Goal: Information Seeking & Learning: Check status

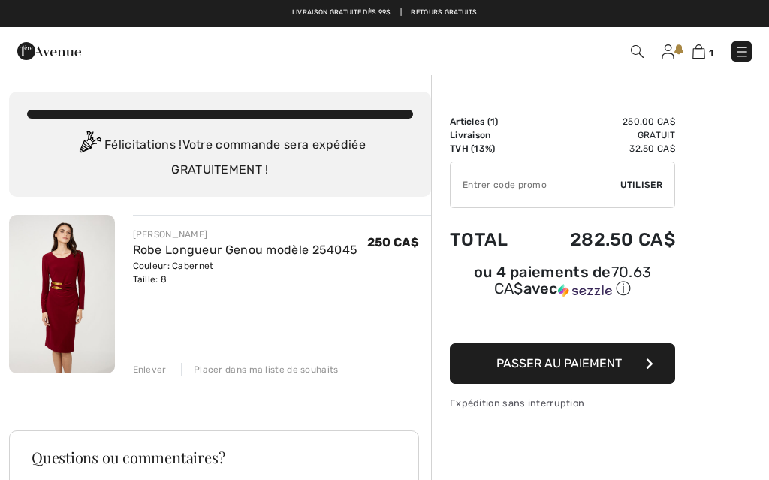
click at [737, 59] on img at bounding box center [742, 51] width 15 height 15
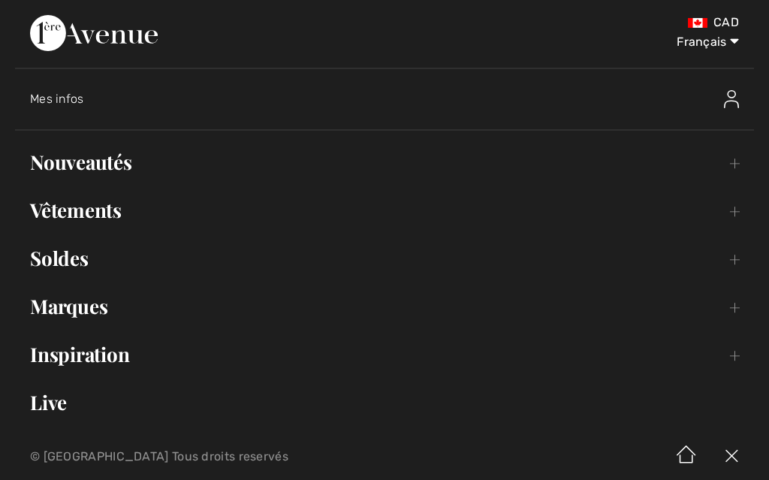
click at [132, 258] on link "Soldes Toggle submenu" at bounding box center [384, 258] width 739 height 33
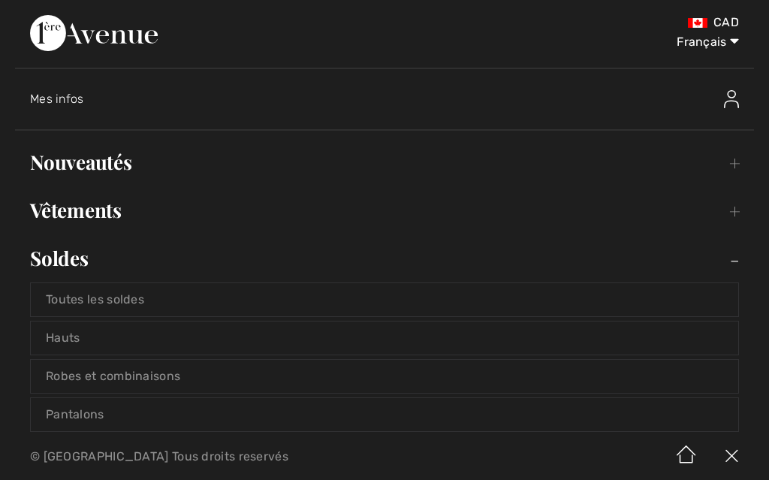
click at [161, 302] on link "Toutes les soldes" at bounding box center [385, 299] width 708 height 33
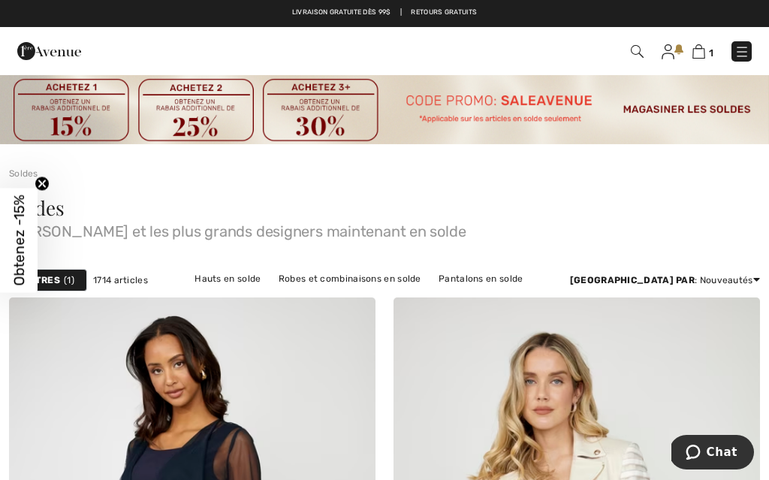
click at [735, 56] on img at bounding box center [742, 51] width 15 height 15
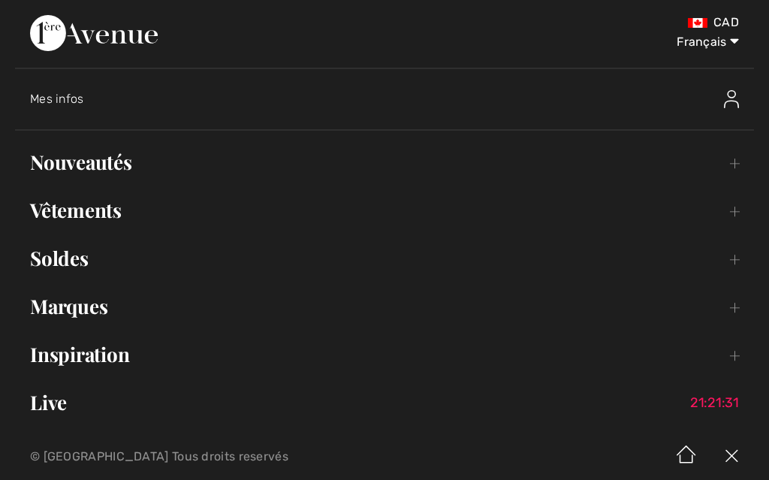
click at [177, 99] on div "Mes infos" at bounding box center [301, 99] width 543 height 15
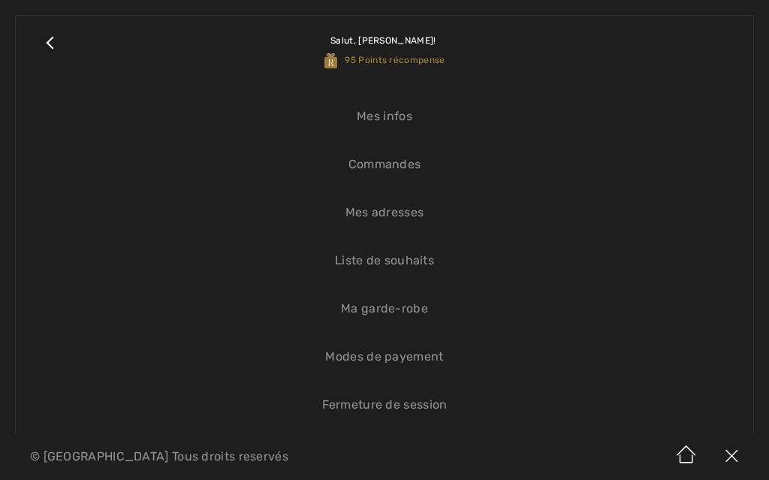
click at [431, 171] on link "Commandes" at bounding box center [385, 164] width 708 height 33
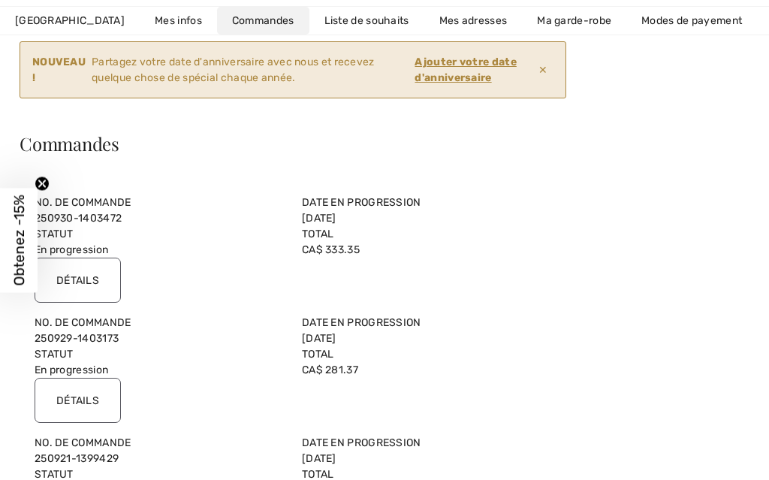
scroll to position [128, 0]
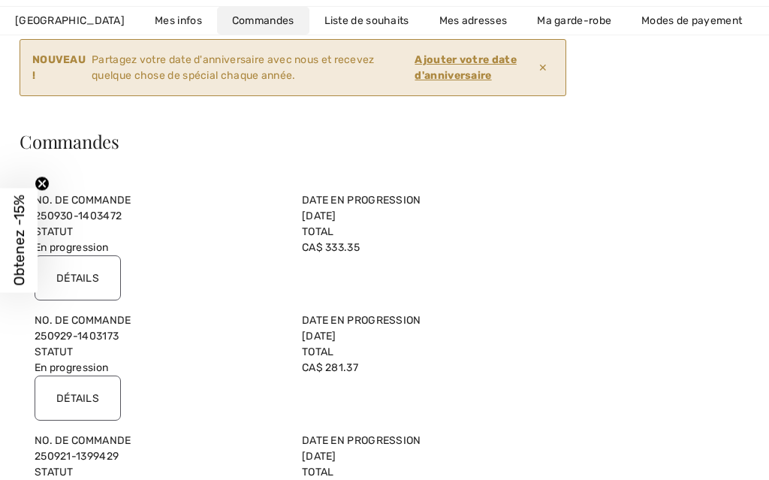
click at [67, 261] on input "Détails" at bounding box center [78, 277] width 86 height 45
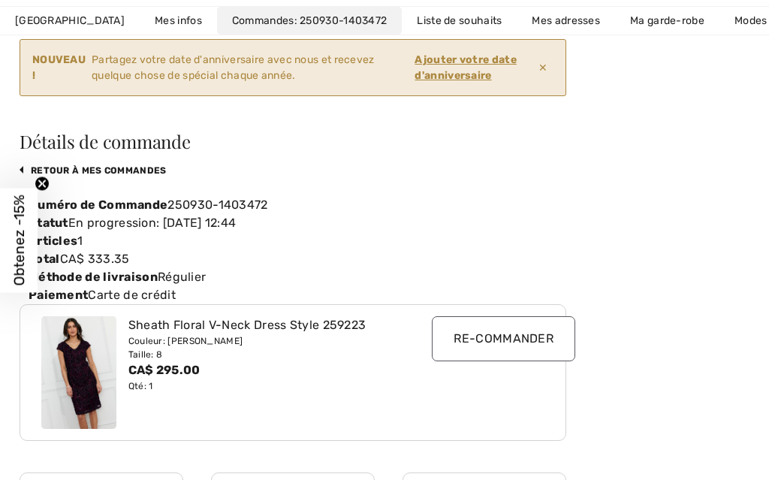
scroll to position [0, 156]
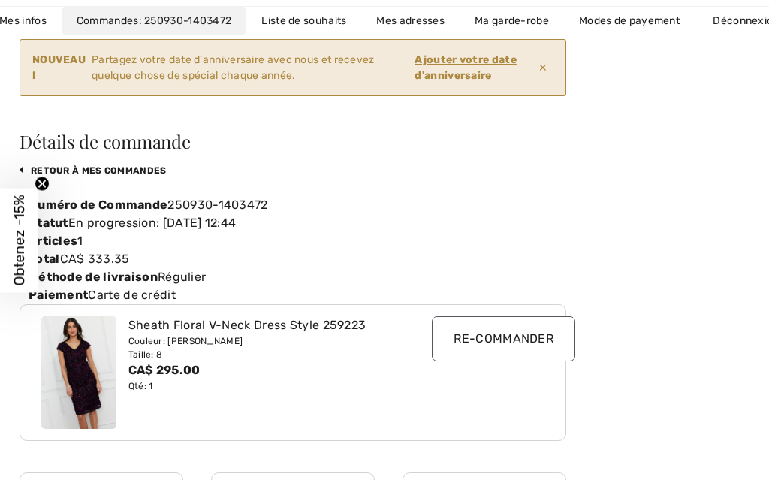
click at [85, 375] on img at bounding box center [78, 372] width 75 height 113
click at [65, 385] on img at bounding box center [78, 372] width 75 height 113
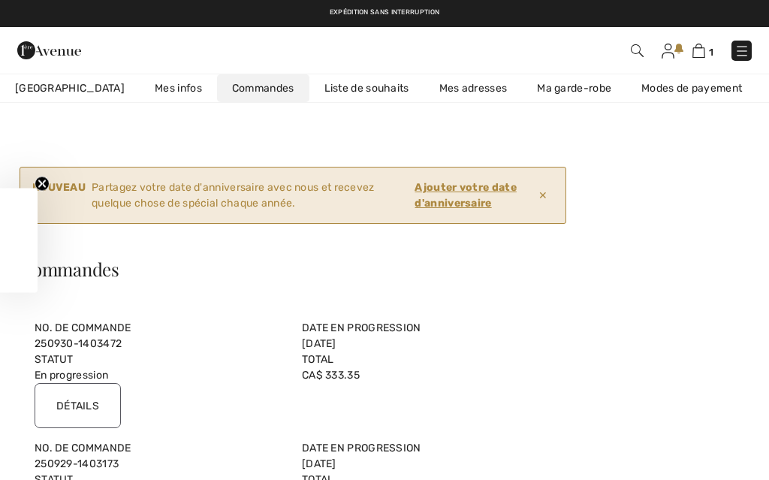
click at [32, 55] on img at bounding box center [49, 50] width 64 height 30
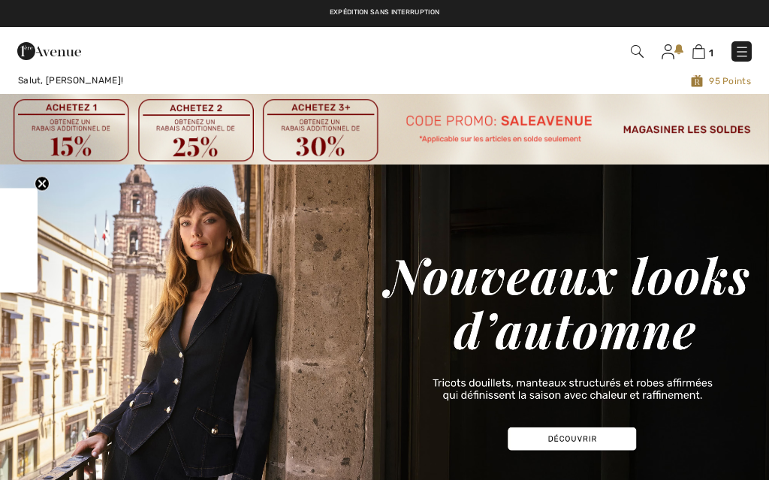
checkbox input "true"
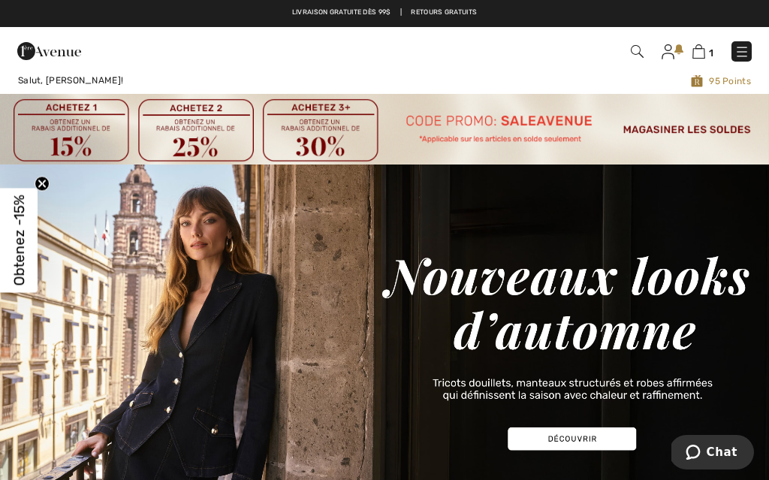
click at [644, 49] on img at bounding box center [637, 51] width 13 height 13
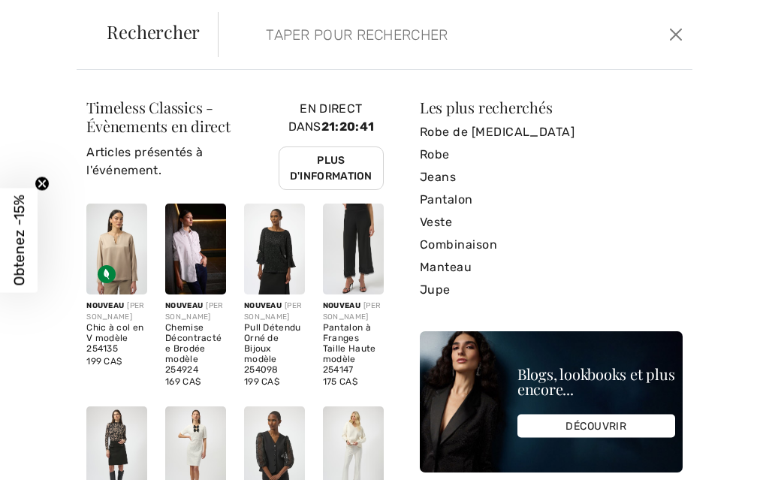
click at [299, 38] on input "search" at bounding box center [409, 34] width 308 height 45
paste input "259223"
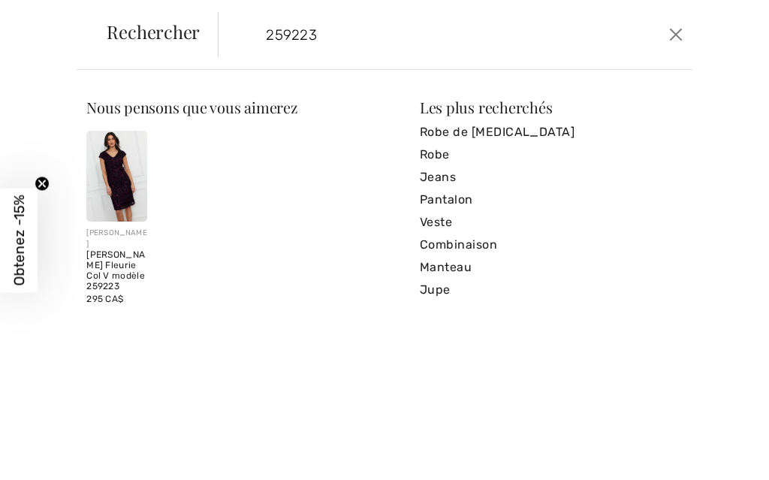
type input "259223"
click at [286, 225] on div "FRANK LYMAN Robe Fourreau Fleurie Col V modèle 259223 295 CA$" at bounding box center [235, 227] width 316 height 193
click at [116, 180] on img at bounding box center [116, 176] width 61 height 91
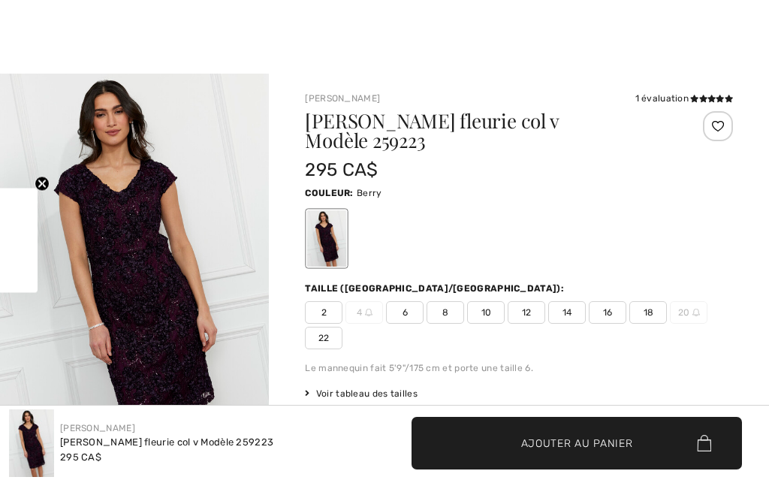
scroll to position [11, 0]
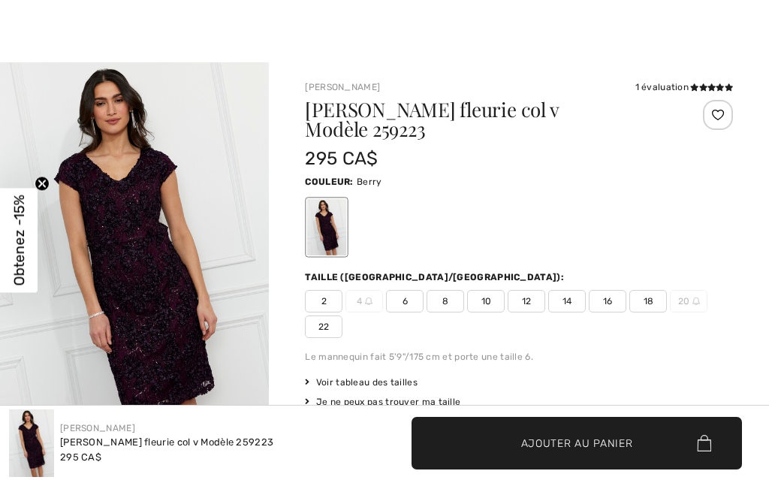
checkbox input "true"
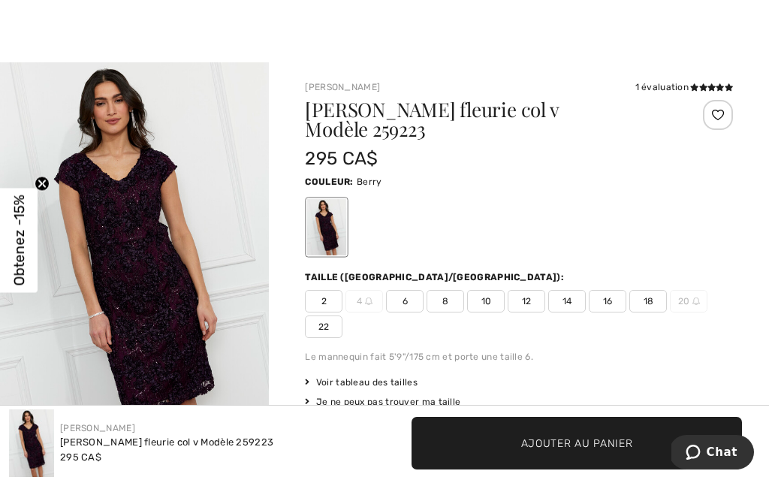
click at [199, 325] on img "1 / 4" at bounding box center [134, 264] width 269 height 404
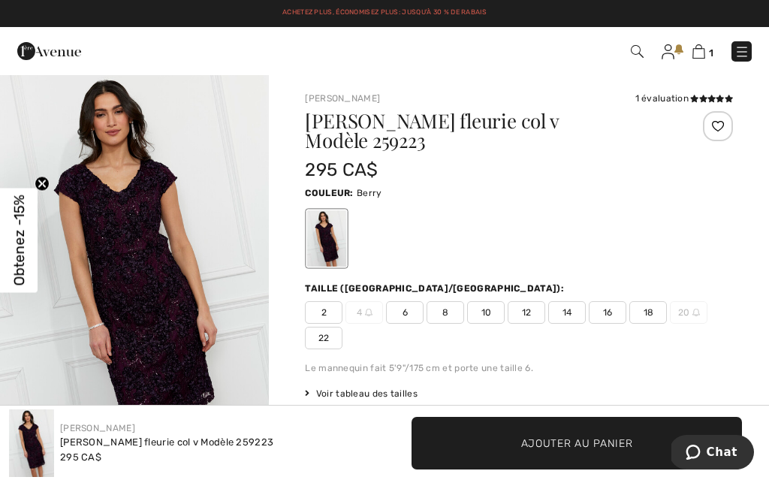
click at [34, 47] on img at bounding box center [49, 51] width 64 height 30
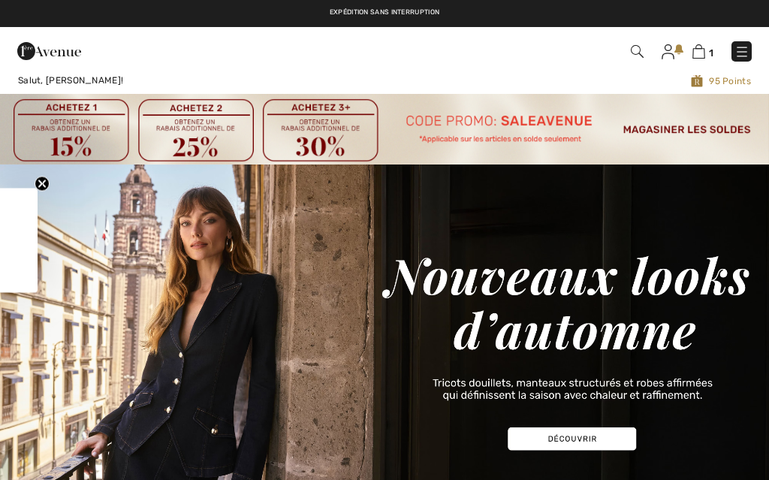
checkbox input "true"
click at [671, 47] on img at bounding box center [668, 51] width 13 height 15
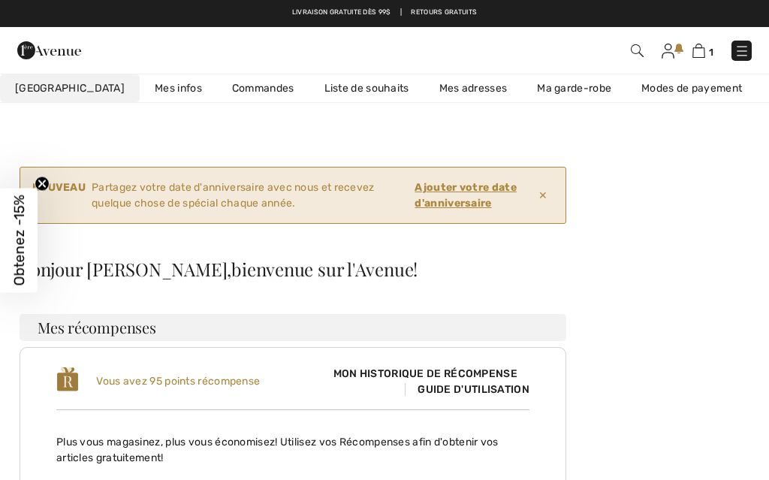
click at [140, 84] on link "Mes infos" at bounding box center [178, 88] width 77 height 28
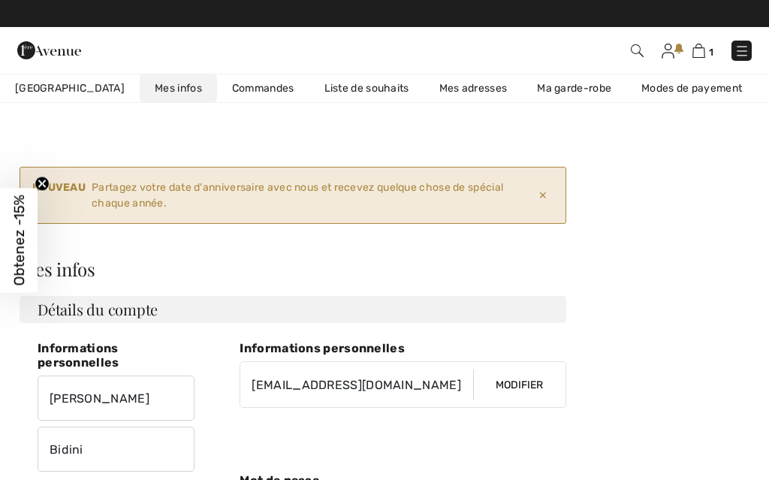
click at [396, 9] on link "Expédition sans interruption" at bounding box center [385, 12] width 110 height 8
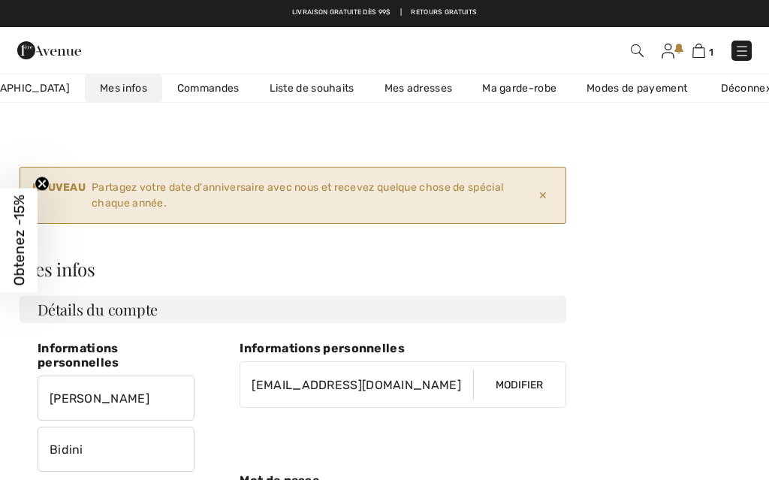
scroll to position [0, 53]
click at [41, 35] on img at bounding box center [49, 50] width 64 height 30
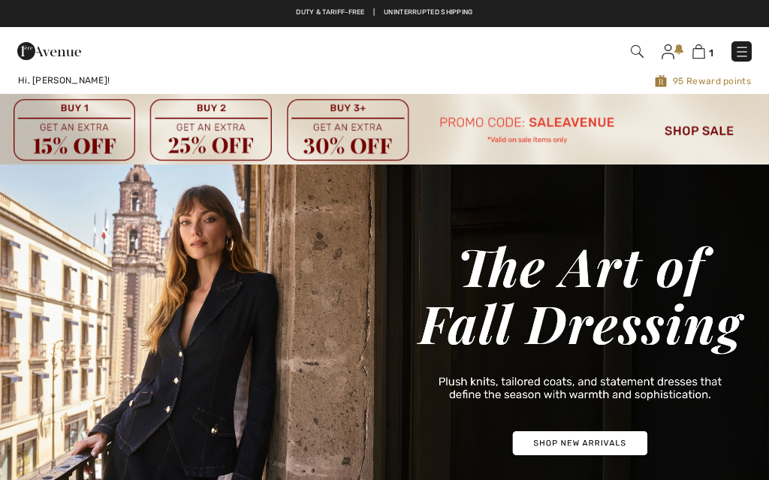
checkbox input "true"
click at [638, 53] on img at bounding box center [637, 51] width 13 height 13
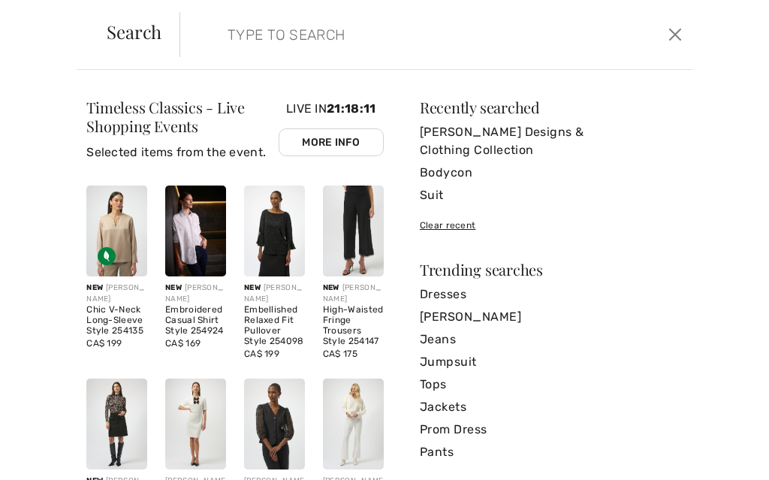
click at [243, 24] on input "search" at bounding box center [384, 34] width 336 height 45
paste input "259223"
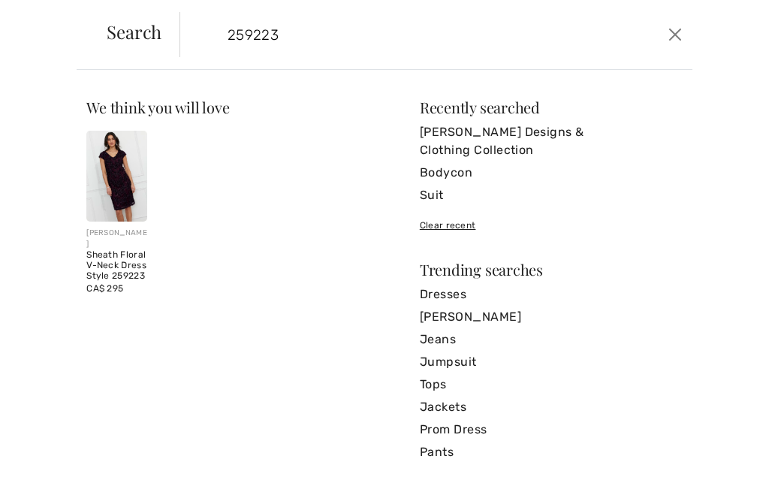
type input "259223"
click at [117, 173] on img at bounding box center [116, 176] width 61 height 91
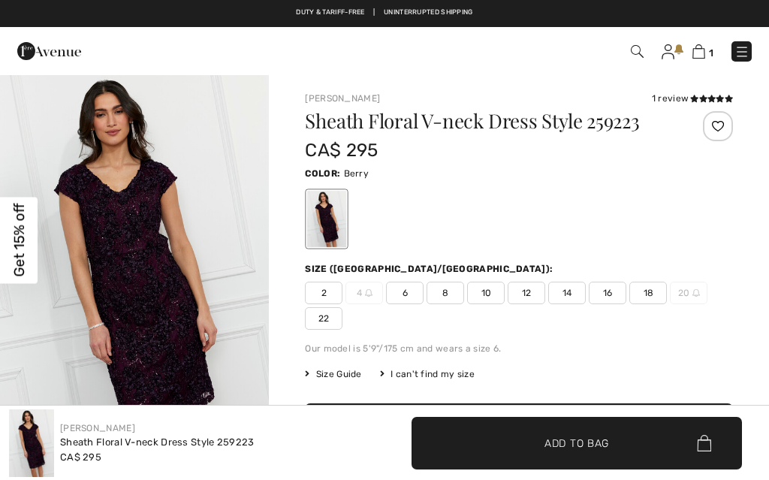
checkbox input "true"
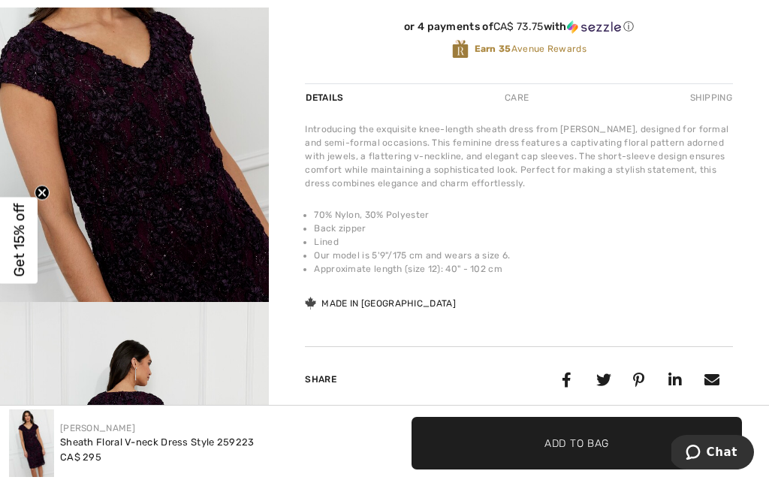
scroll to position [81, 0]
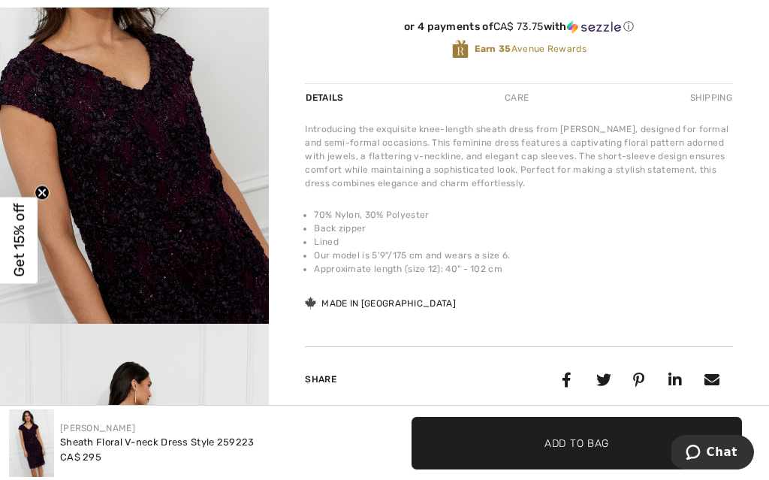
click at [164, 175] on img "2 / 4" at bounding box center [134, 122] width 269 height 404
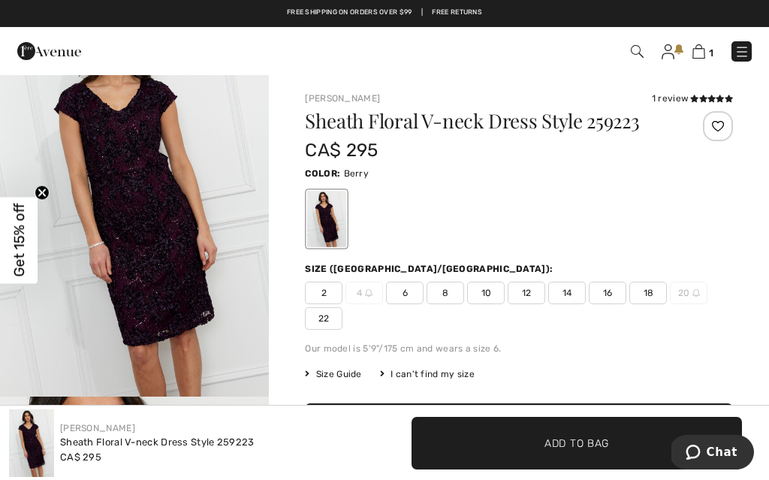
click at [700, 57] on img at bounding box center [699, 51] width 13 height 14
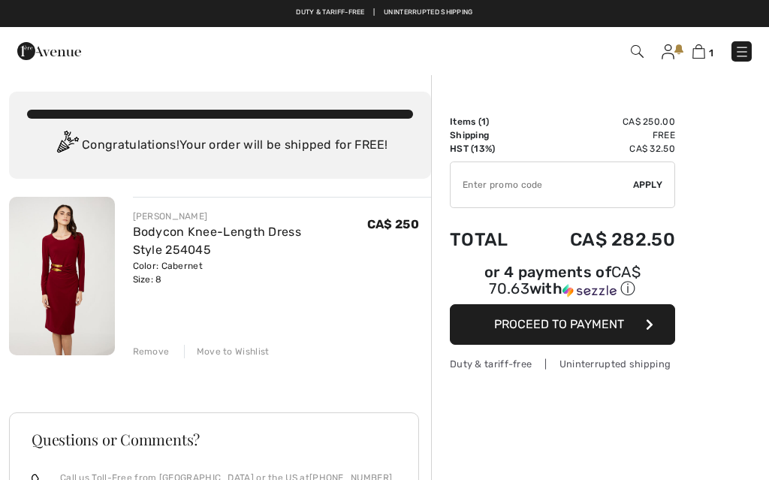
checkbox input "true"
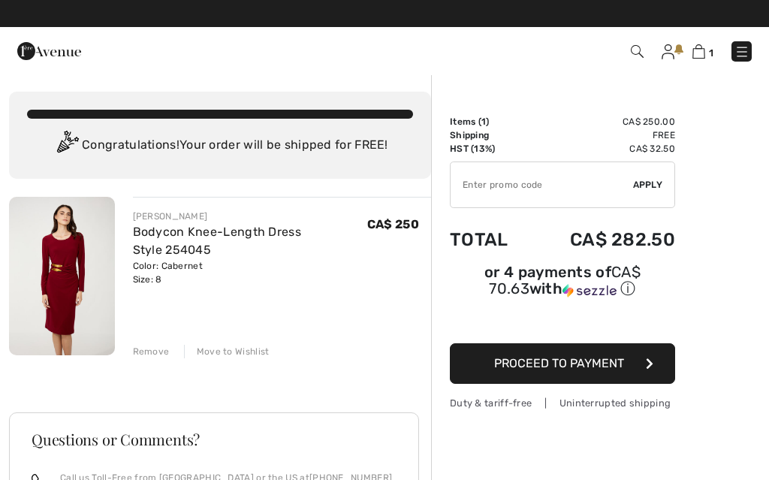
click at [153, 352] on div "Remove" at bounding box center [151, 352] width 37 height 14
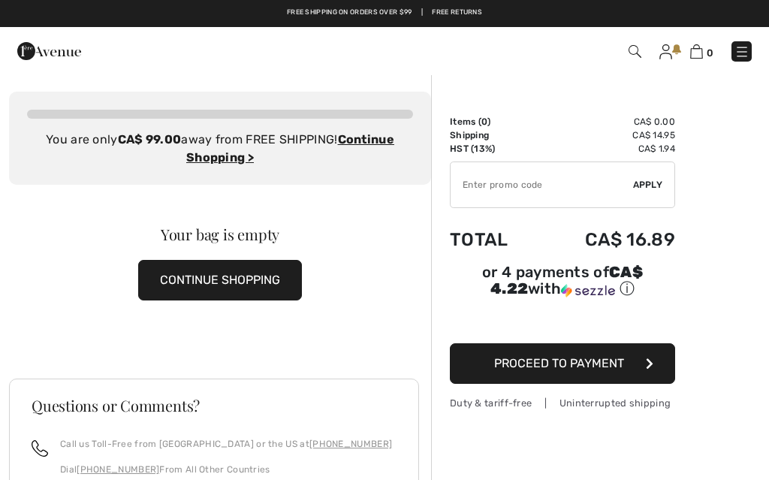
click at [735, 59] on img at bounding box center [742, 51] width 15 height 15
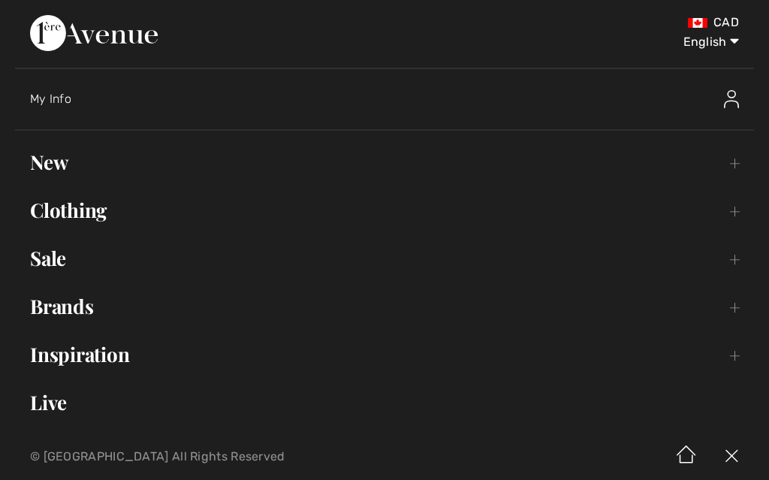
click at [81, 110] on div "My Info" at bounding box center [392, 99] width 724 height 48
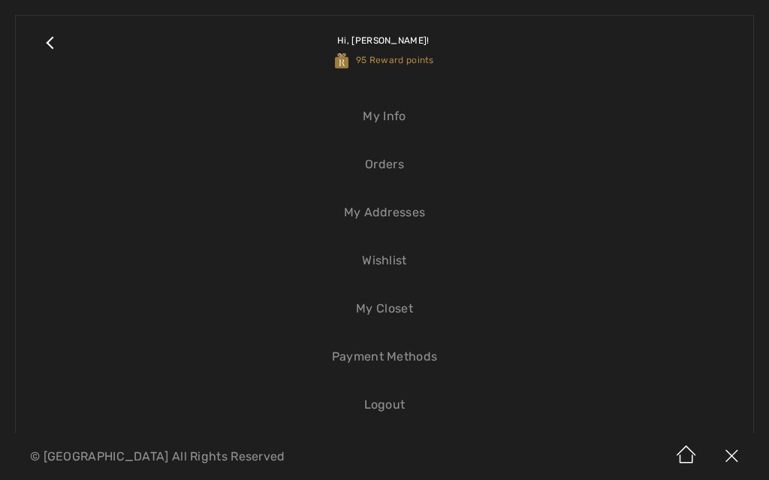
click at [395, 179] on link "Orders" at bounding box center [385, 164] width 708 height 33
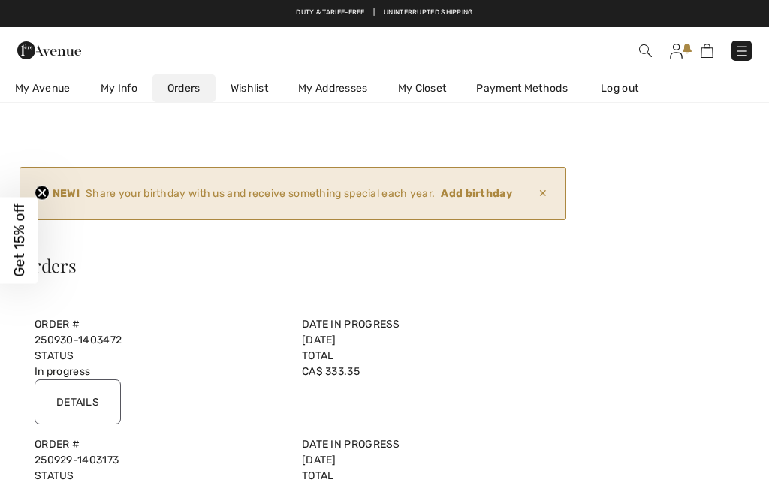
checkbox input "true"
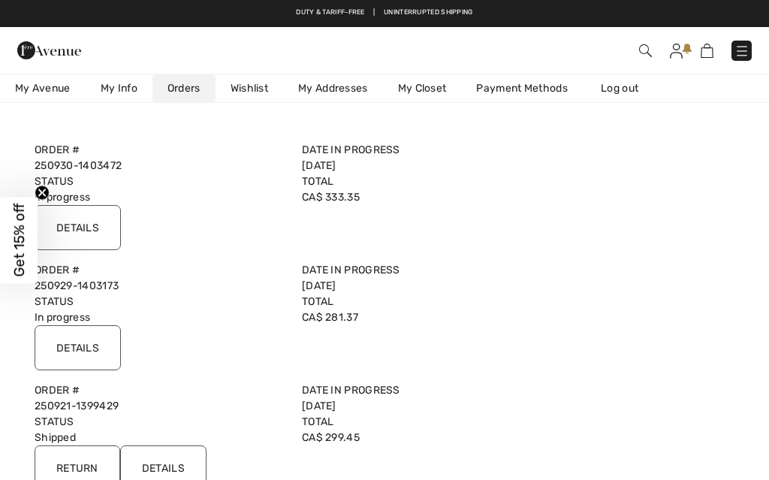
click at [85, 347] on input "Details" at bounding box center [78, 347] width 86 height 45
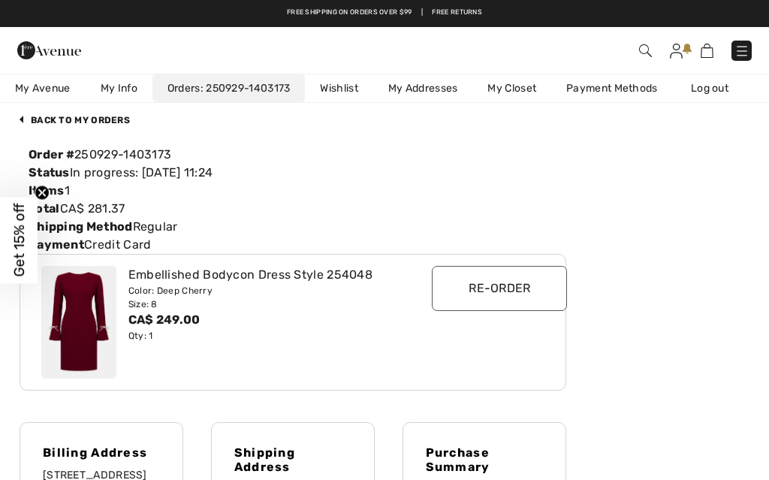
click at [73, 329] on img at bounding box center [78, 322] width 75 height 113
click at [645, 46] on img at bounding box center [645, 50] width 13 height 13
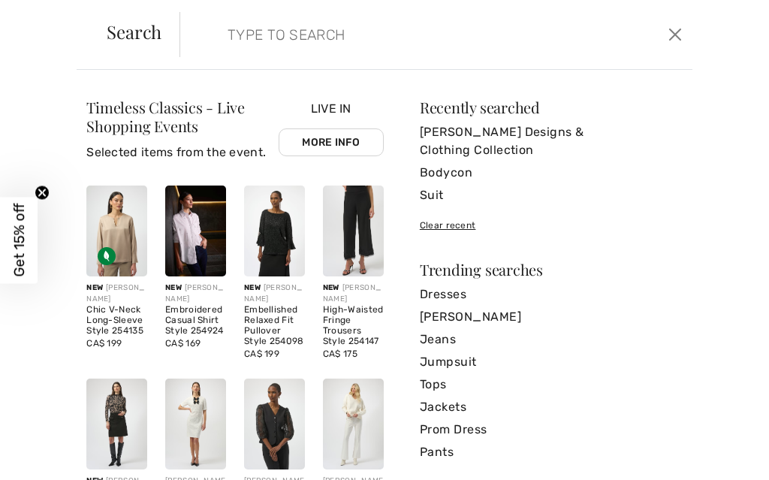
click at [262, 29] on input "search" at bounding box center [384, 34] width 336 height 45
paste input "254048"
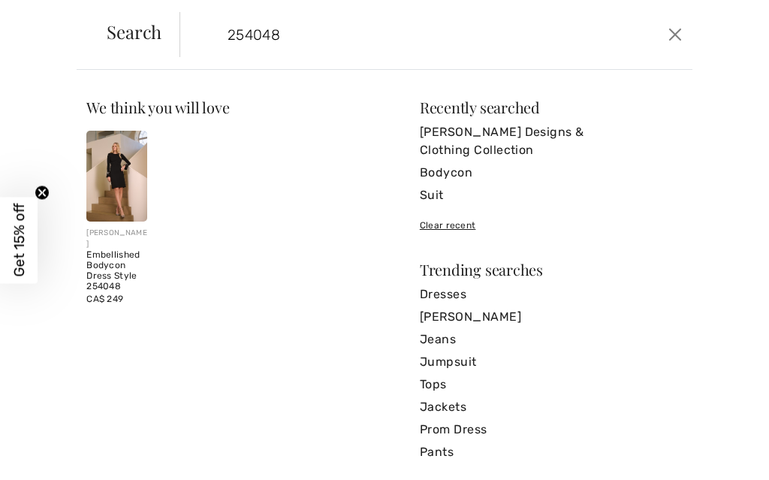
scroll to position [107, 0]
type input "254048"
click at [123, 178] on img at bounding box center [116, 176] width 61 height 91
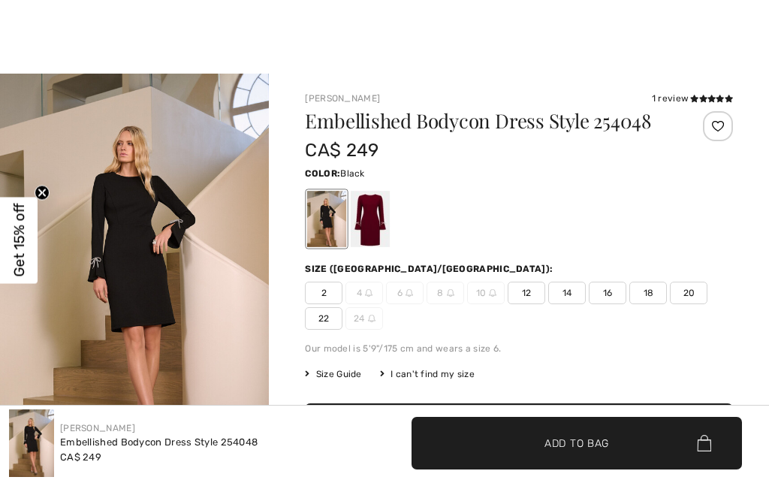
scroll to position [422, 0]
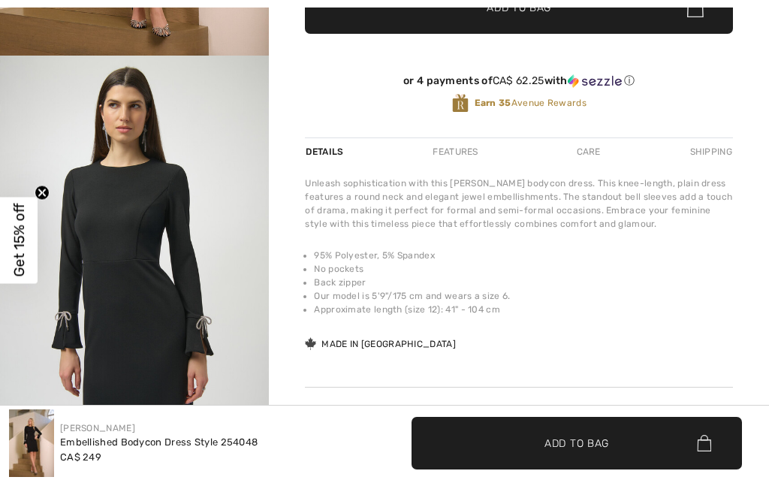
checkbox input "true"
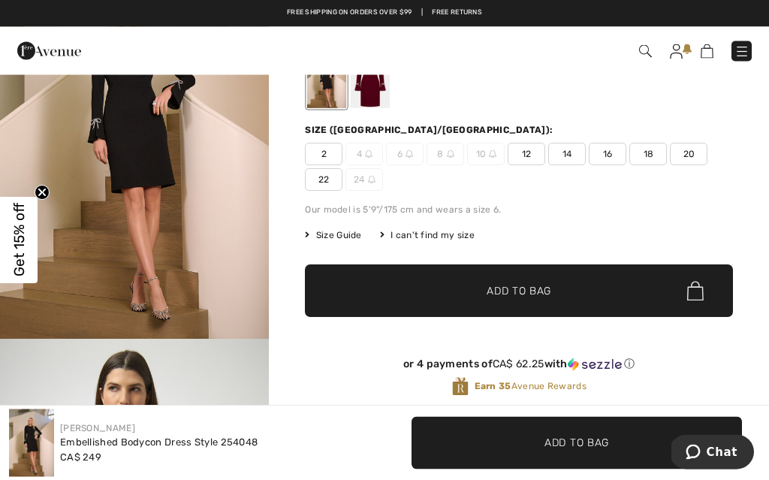
scroll to position [140, 0]
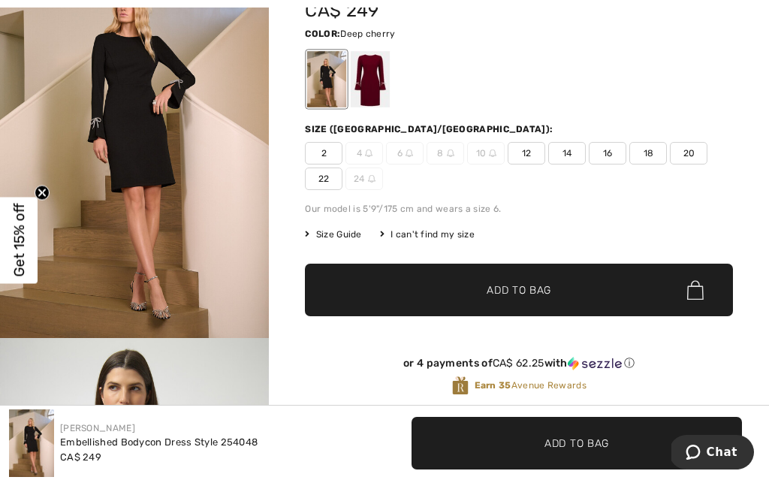
click at [370, 86] on div at bounding box center [370, 79] width 39 height 56
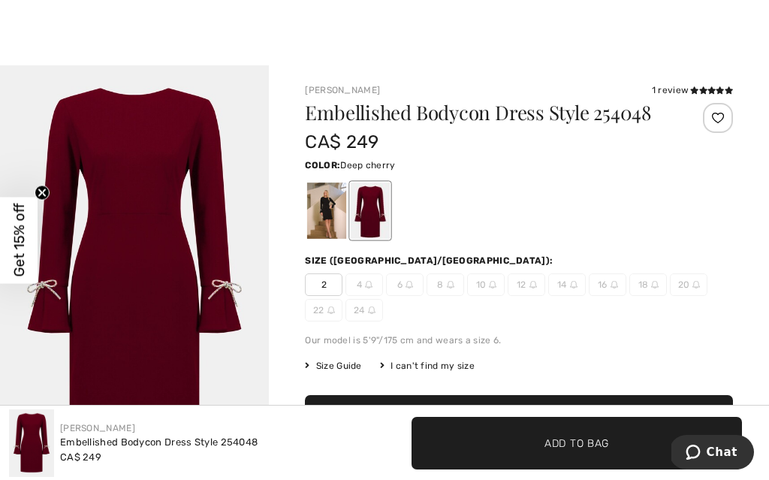
scroll to position [80, 0]
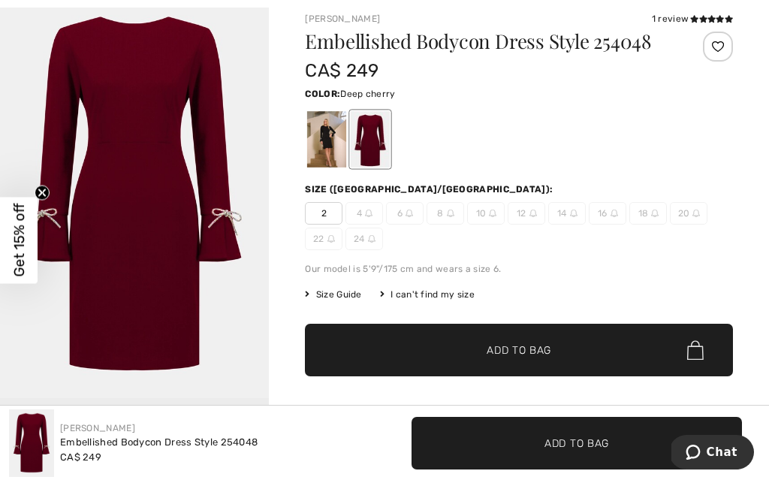
click at [162, 247] on img "1 / 1" at bounding box center [134, 196] width 269 height 404
